Goal: Information Seeking & Learning: Learn about a topic

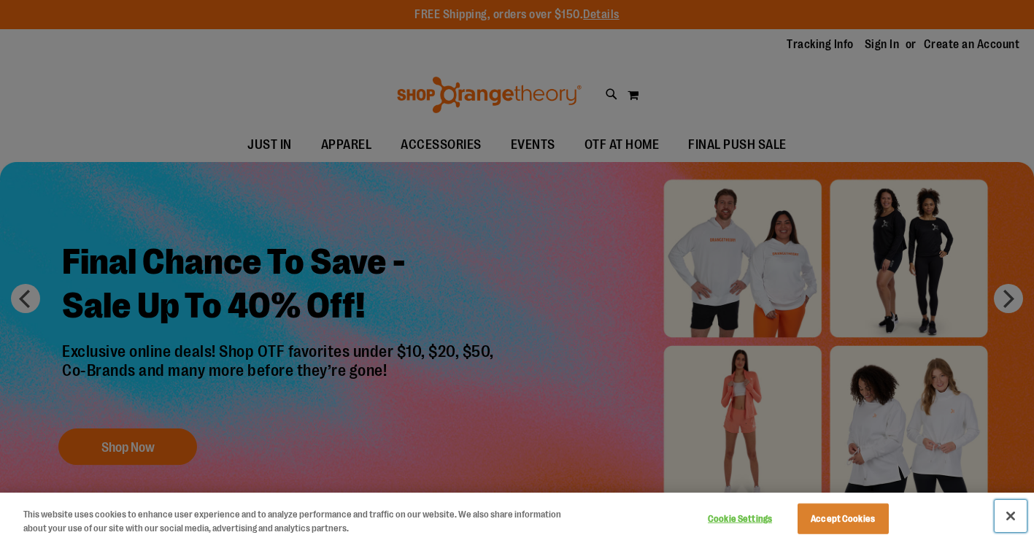
click at [1009, 517] on button "Close" at bounding box center [1011, 516] width 32 height 32
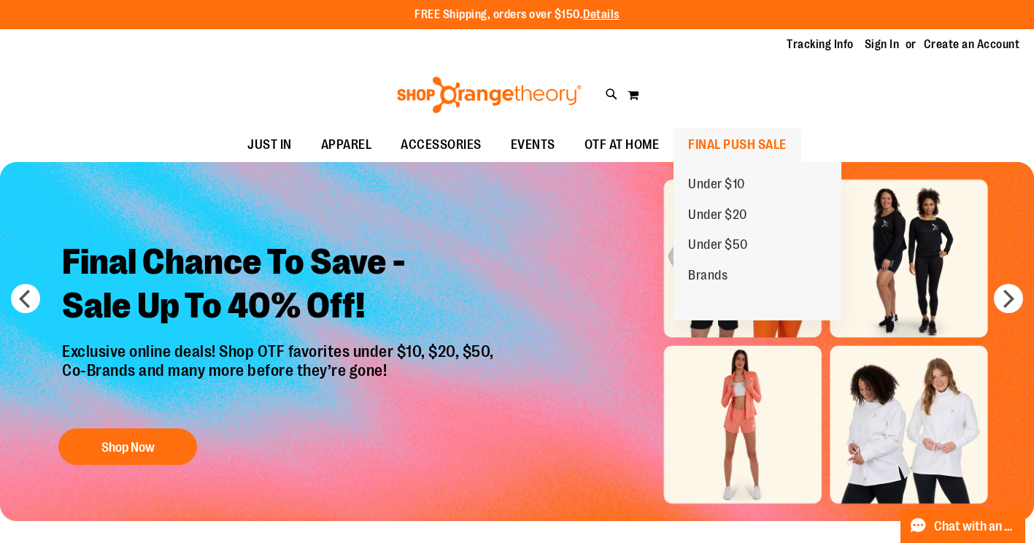
click at [750, 140] on span "FINAL PUSH SALE" at bounding box center [737, 144] width 99 height 33
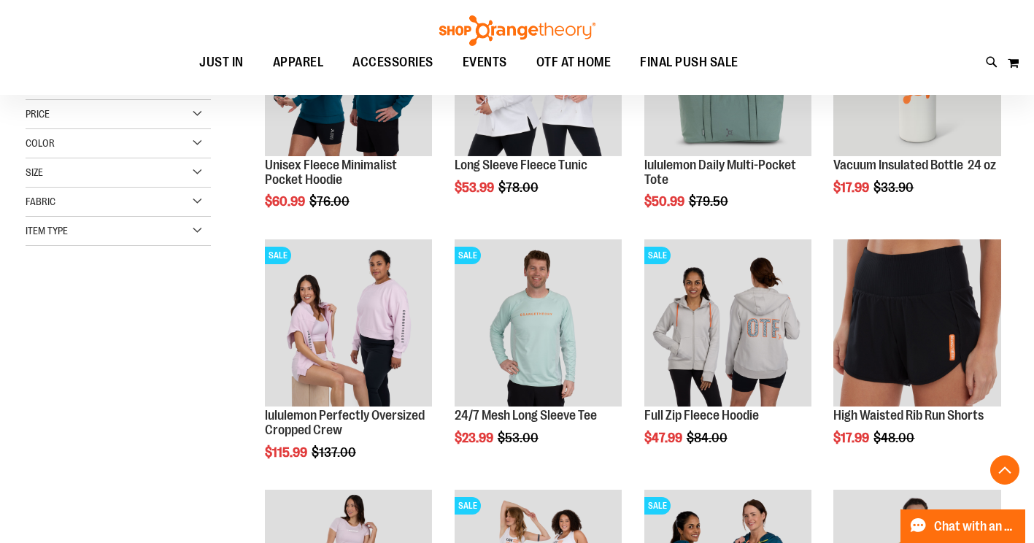
scroll to position [321, 0]
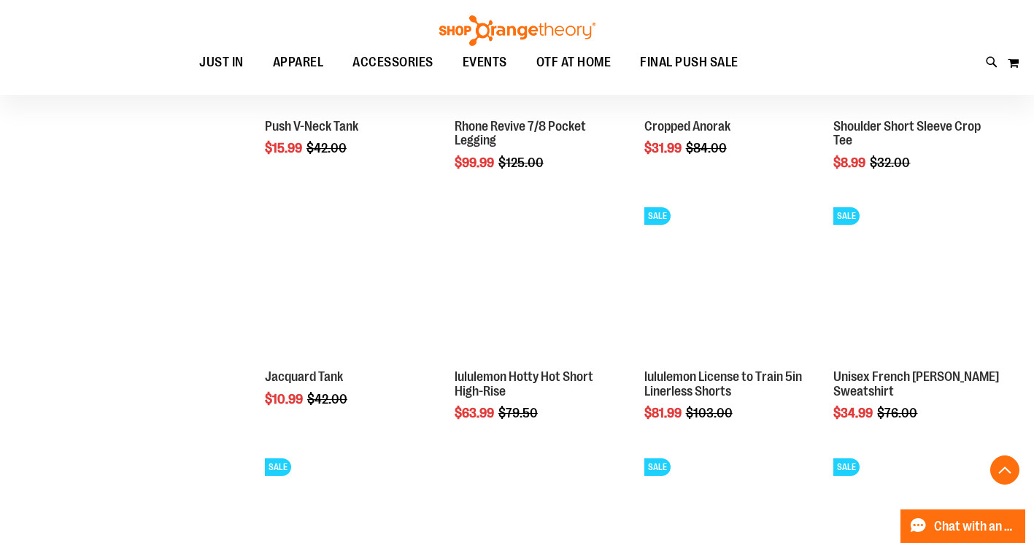
scroll to position [1130, 0]
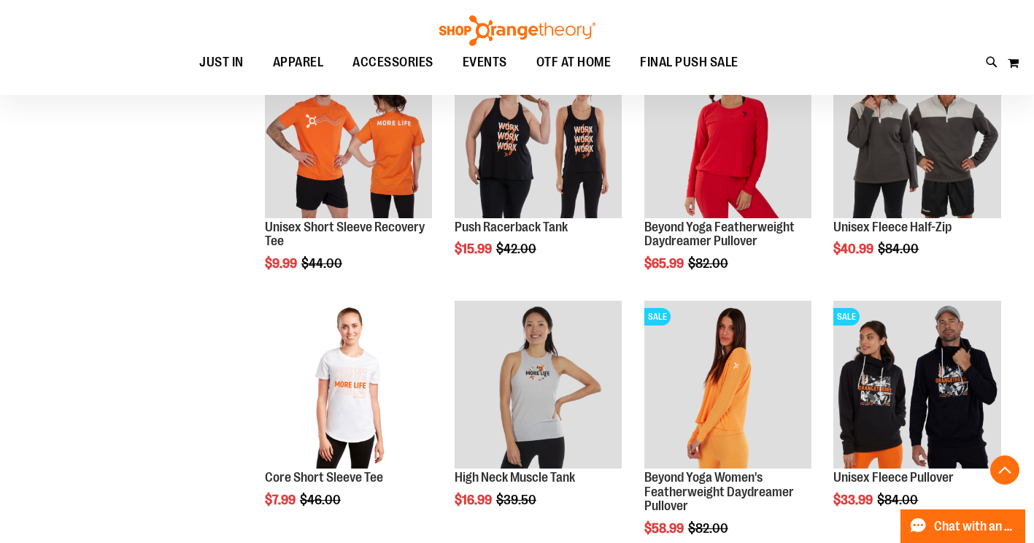
scroll to position [1941, 0]
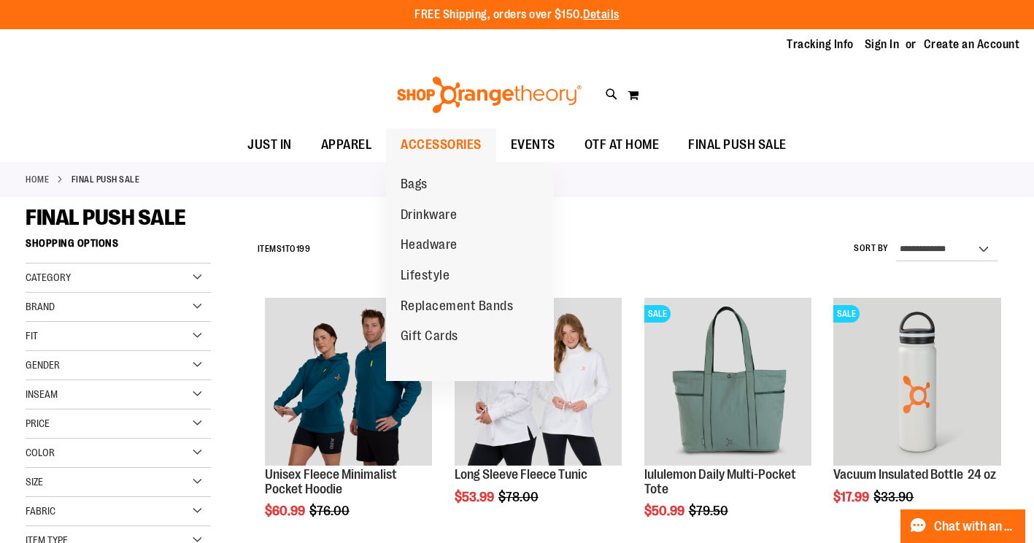
click at [464, 145] on span "ACCESSORIES" at bounding box center [441, 144] width 81 height 33
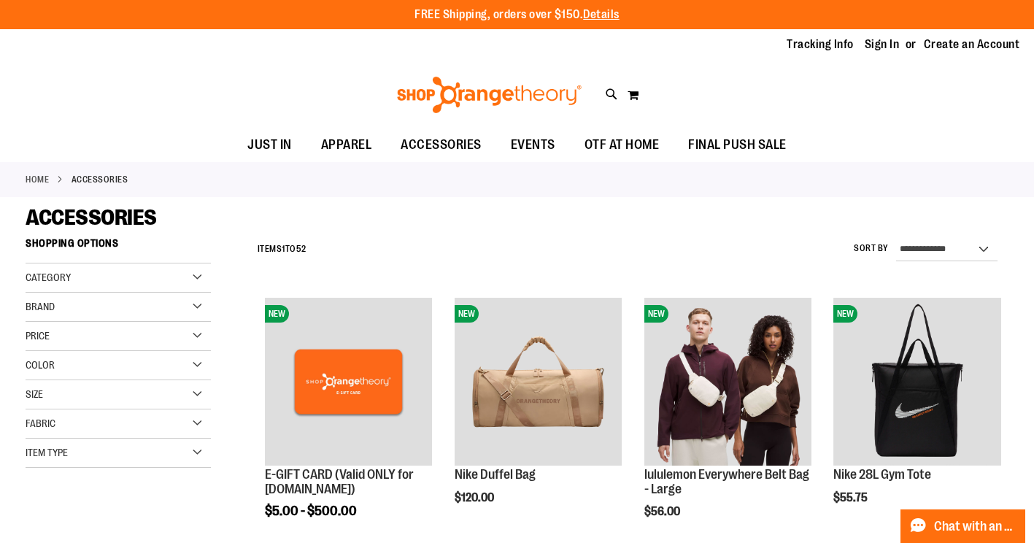
click at [193, 277] on div "Category" at bounding box center [118, 277] width 185 height 29
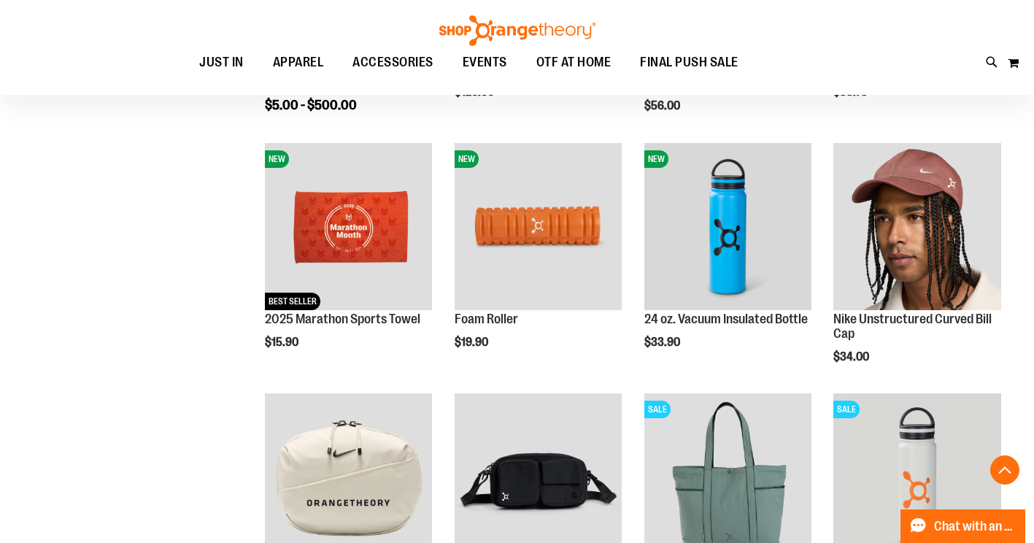
scroll to position [414, 0]
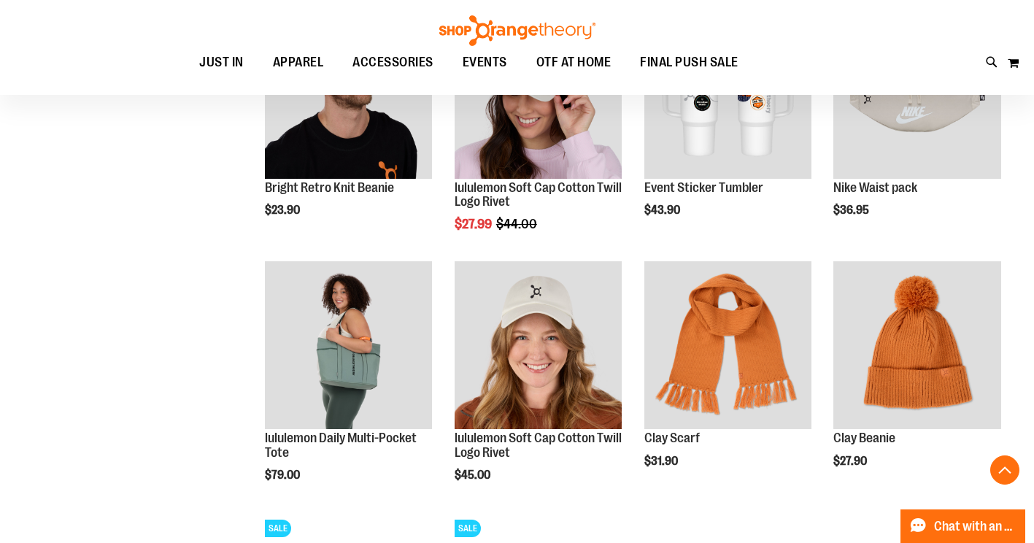
scroll to position [1071, 0]
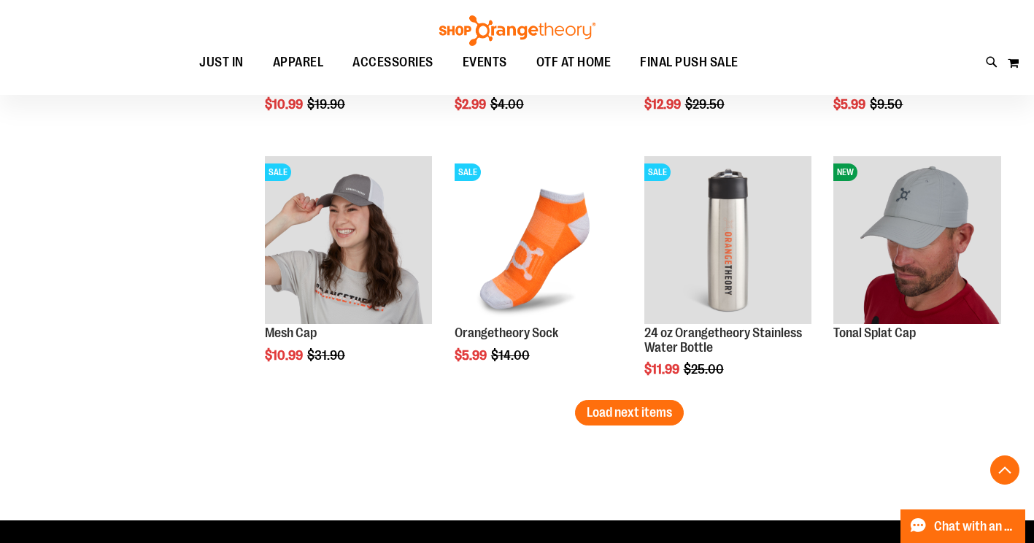
scroll to position [2238, 0]
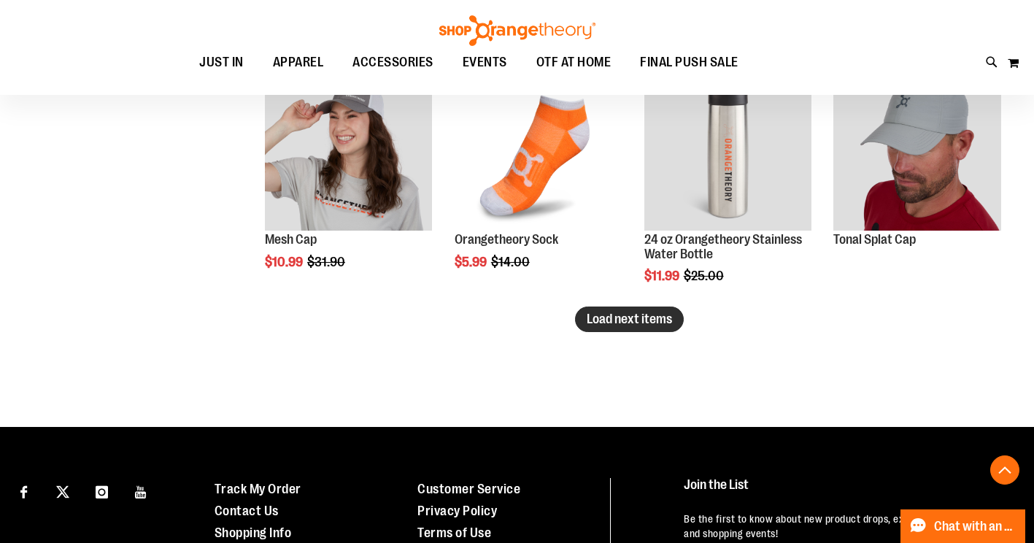
click at [663, 317] on span "Load next items" at bounding box center [629, 319] width 85 height 15
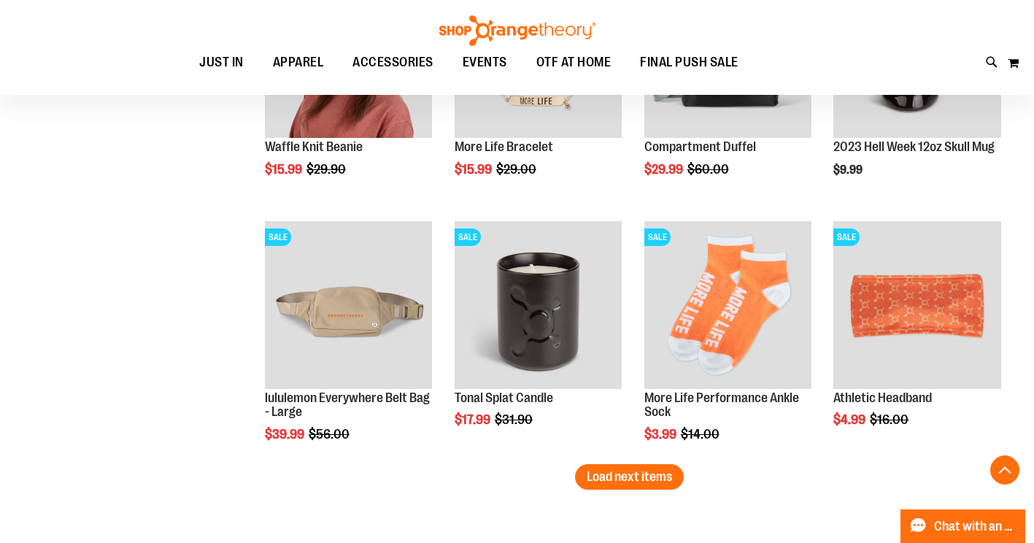
scroll to position [2968, 0]
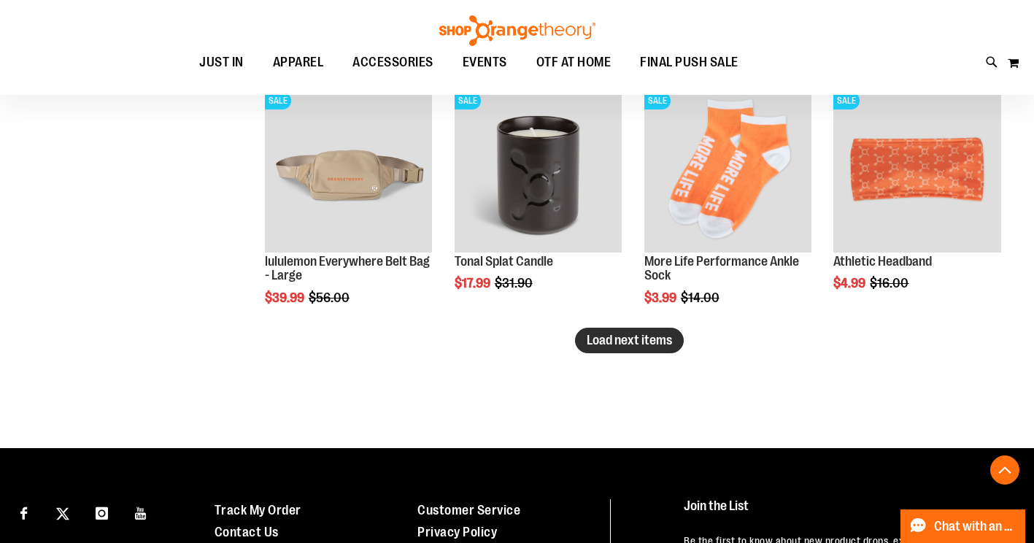
click at [644, 338] on span "Load next items" at bounding box center [629, 340] width 85 height 15
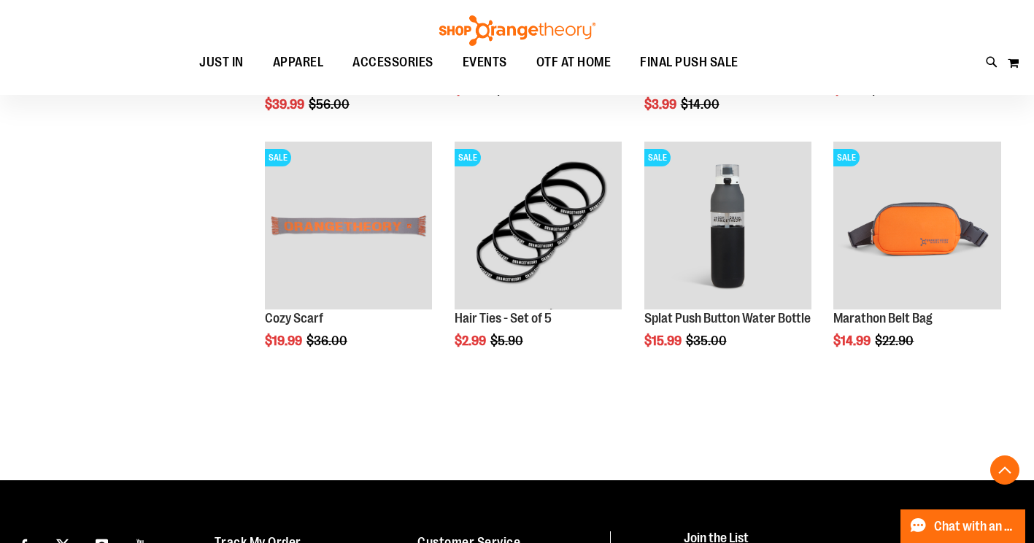
scroll to position [3187, 0]
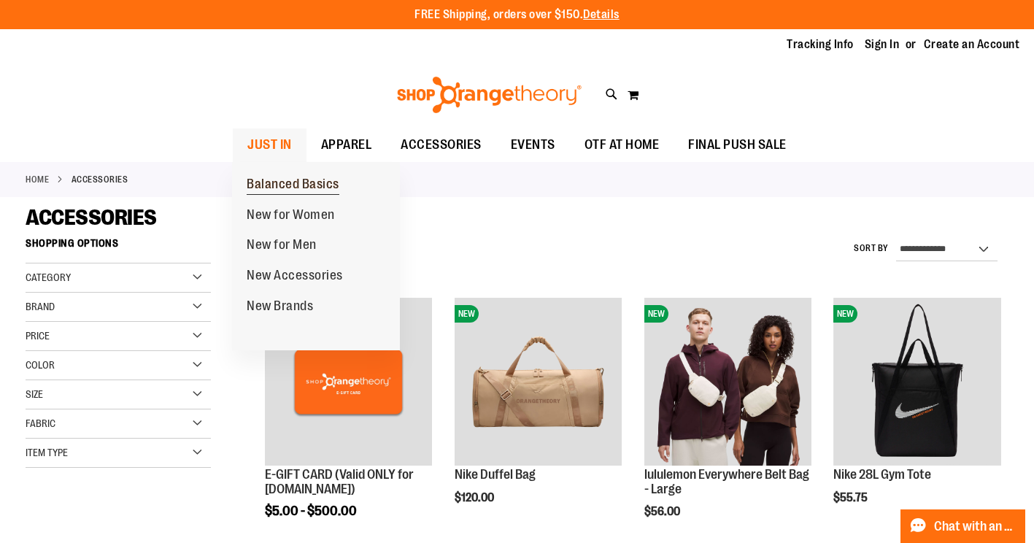
click at [311, 182] on span "Balanced Basics" at bounding box center [293, 186] width 93 height 18
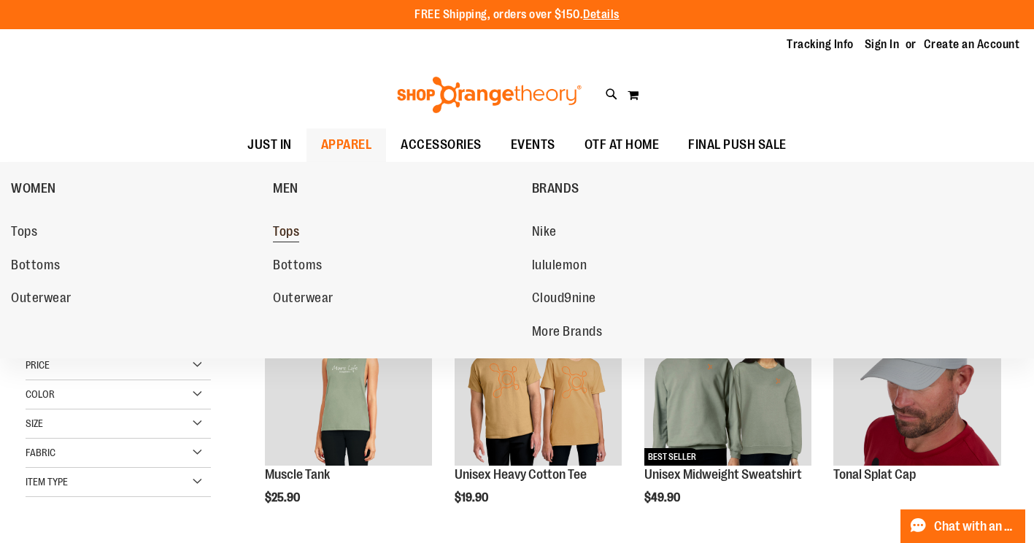
click at [288, 231] on span "Tops" at bounding box center [286, 233] width 26 height 18
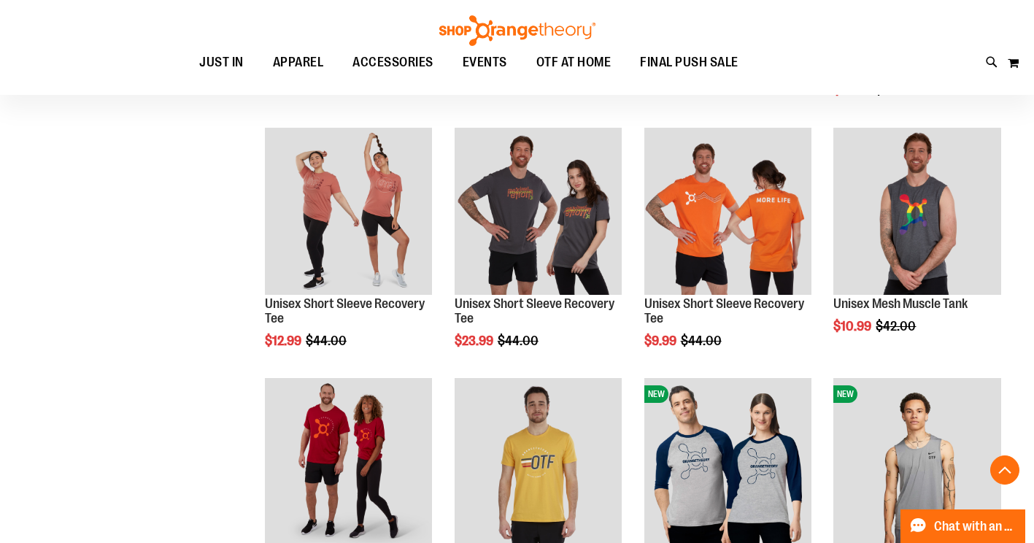
scroll to position [437, 0]
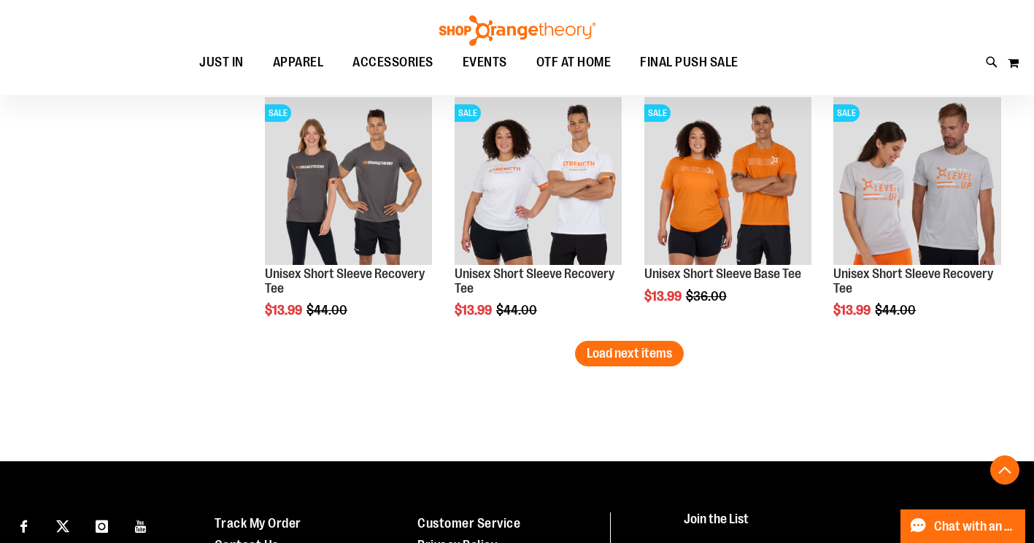
scroll to position [2189, 0]
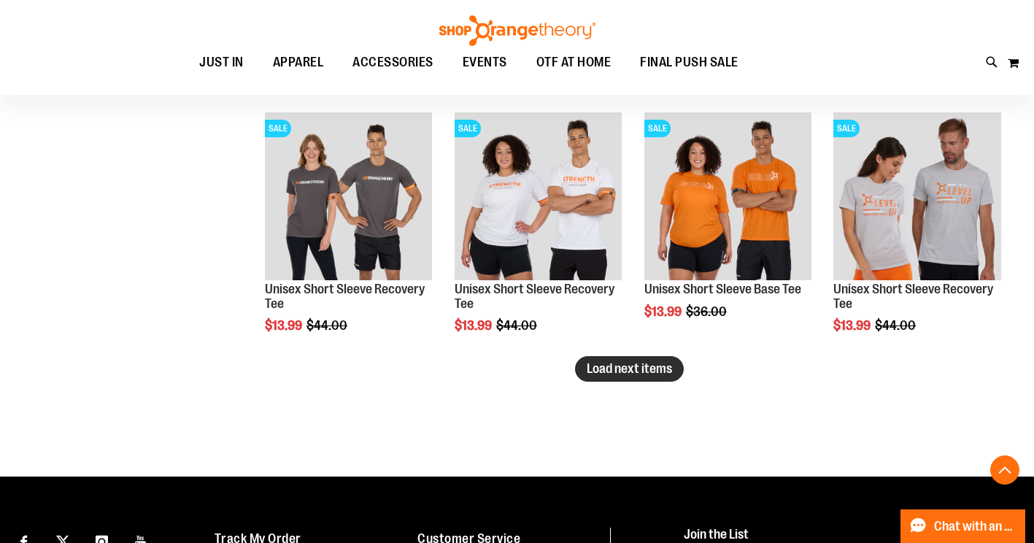
click at [607, 369] on span "Load next items" at bounding box center [629, 368] width 85 height 15
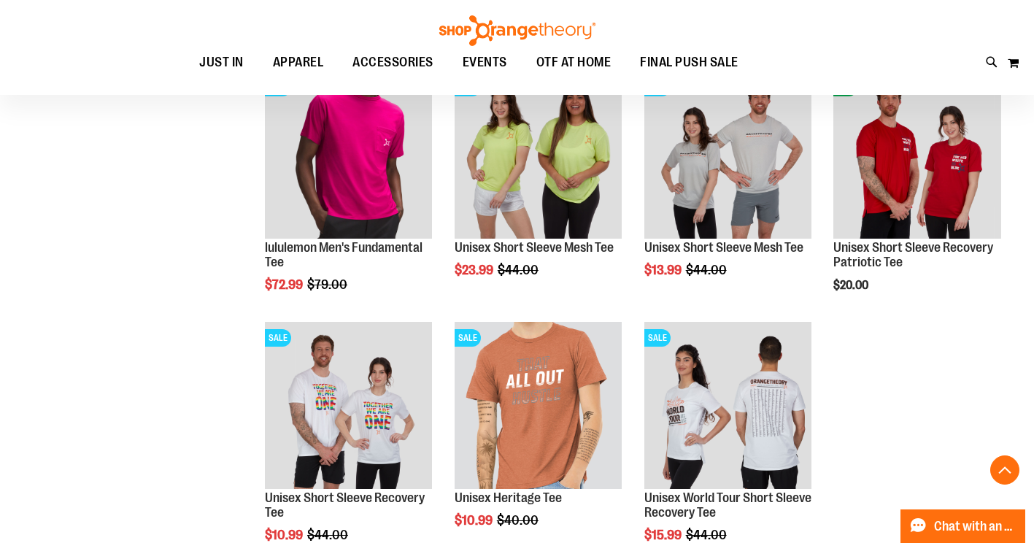
scroll to position [2408, 0]
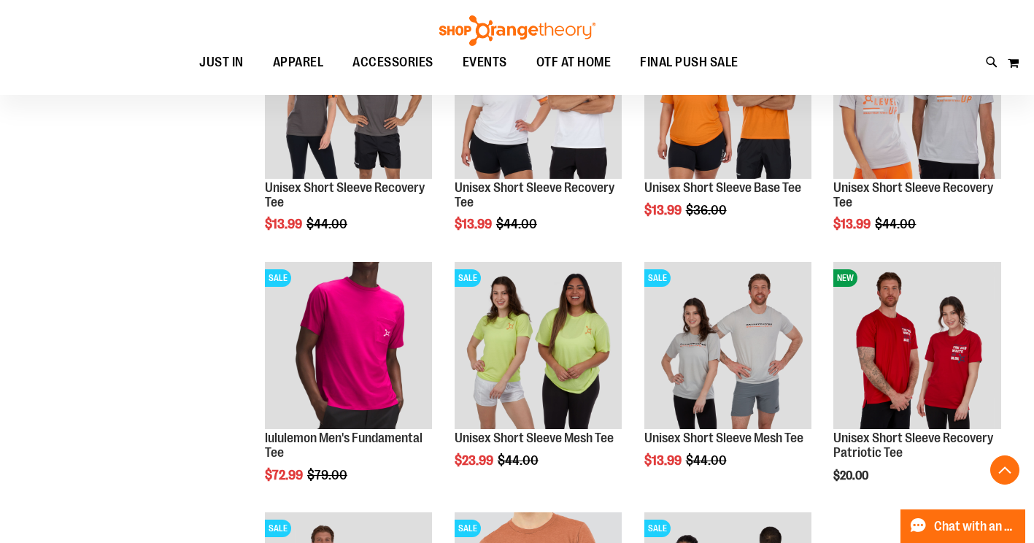
scroll to position [1897, 0]
